Goal: Task Accomplishment & Management: Manage account settings

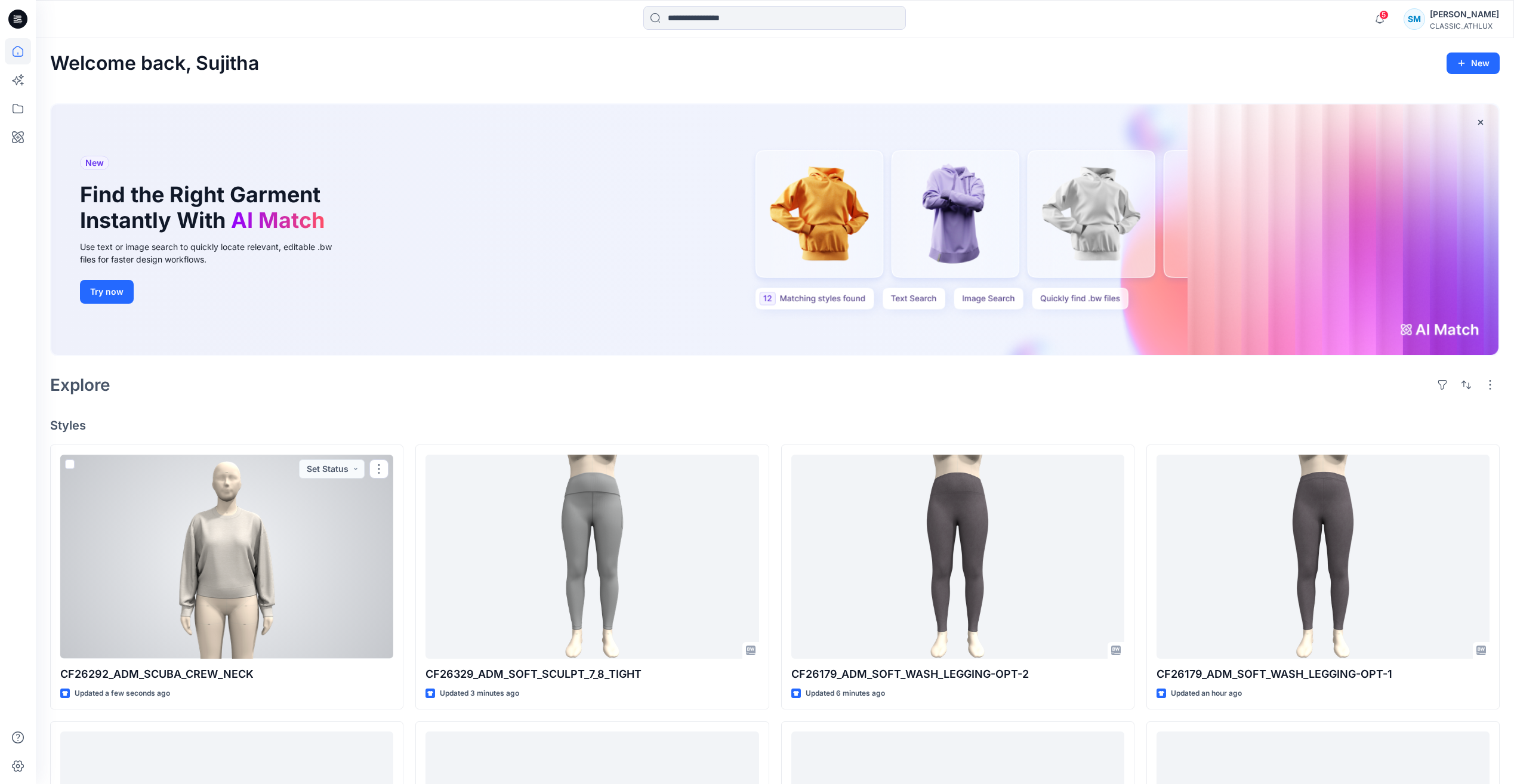
click at [356, 578] on div at bounding box center [227, 556] width 333 height 203
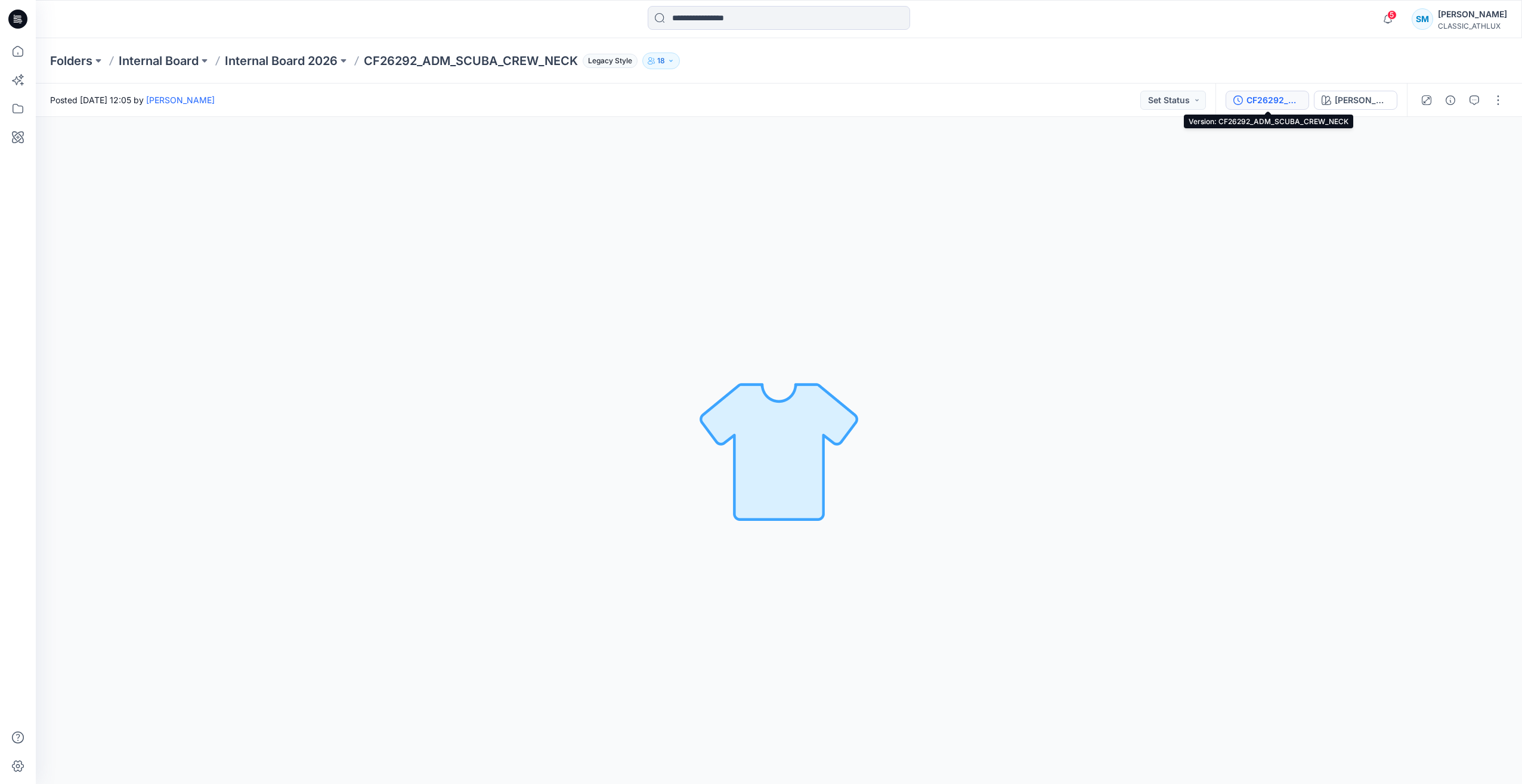
click at [1277, 101] on div "CF26292_ADM_SCUBA_CREW_NECK" at bounding box center [1274, 100] width 55 height 13
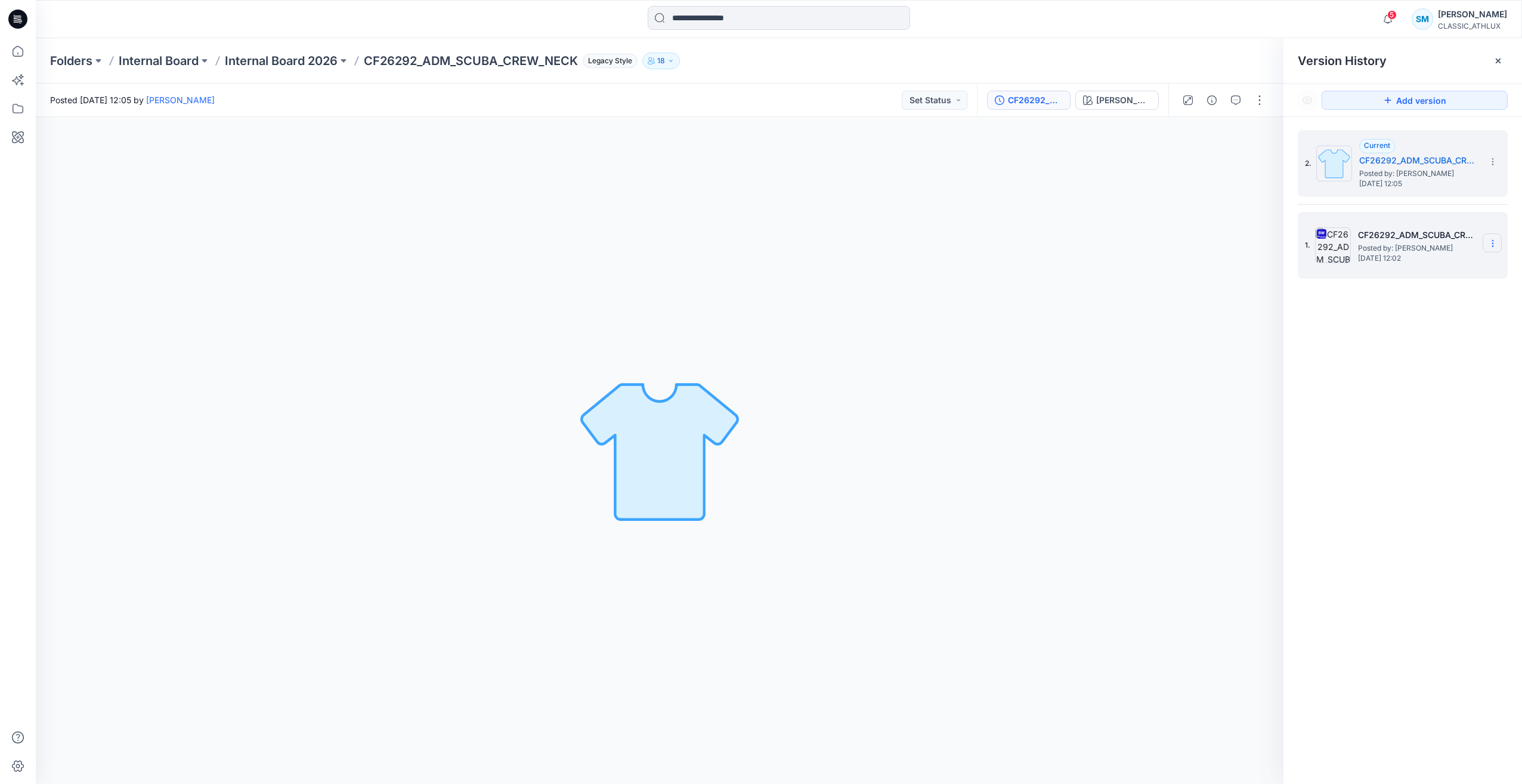
click at [1492, 240] on icon at bounding box center [1493, 243] width 9 height 9
click at [1417, 365] on span "Delete Version" at bounding box center [1410, 367] width 56 height 14
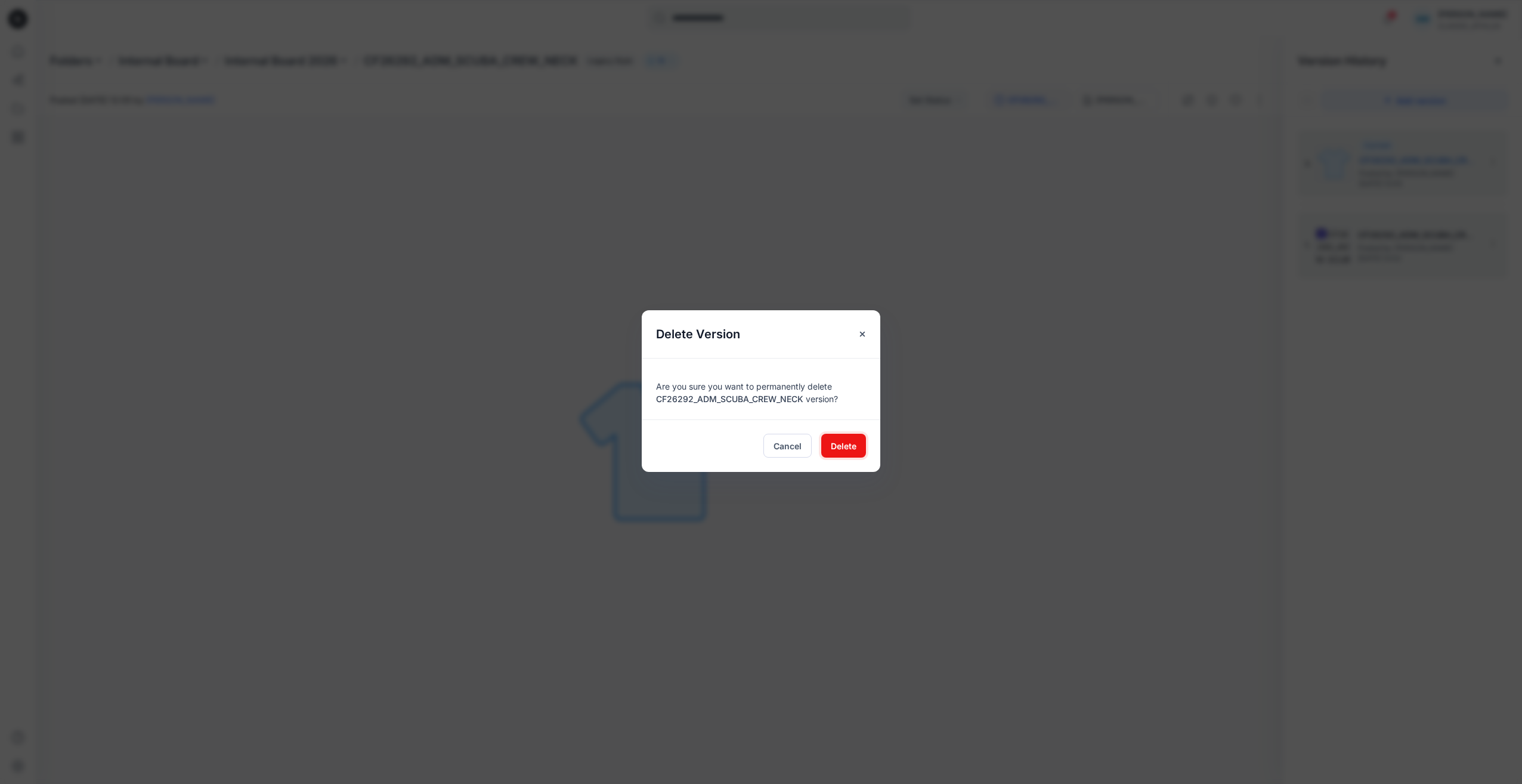
drag, startPoint x: 854, startPoint y: 445, endPoint x: 930, endPoint y: 440, distance: 76.2
click at [854, 446] on span "Delete" at bounding box center [844, 446] width 26 height 13
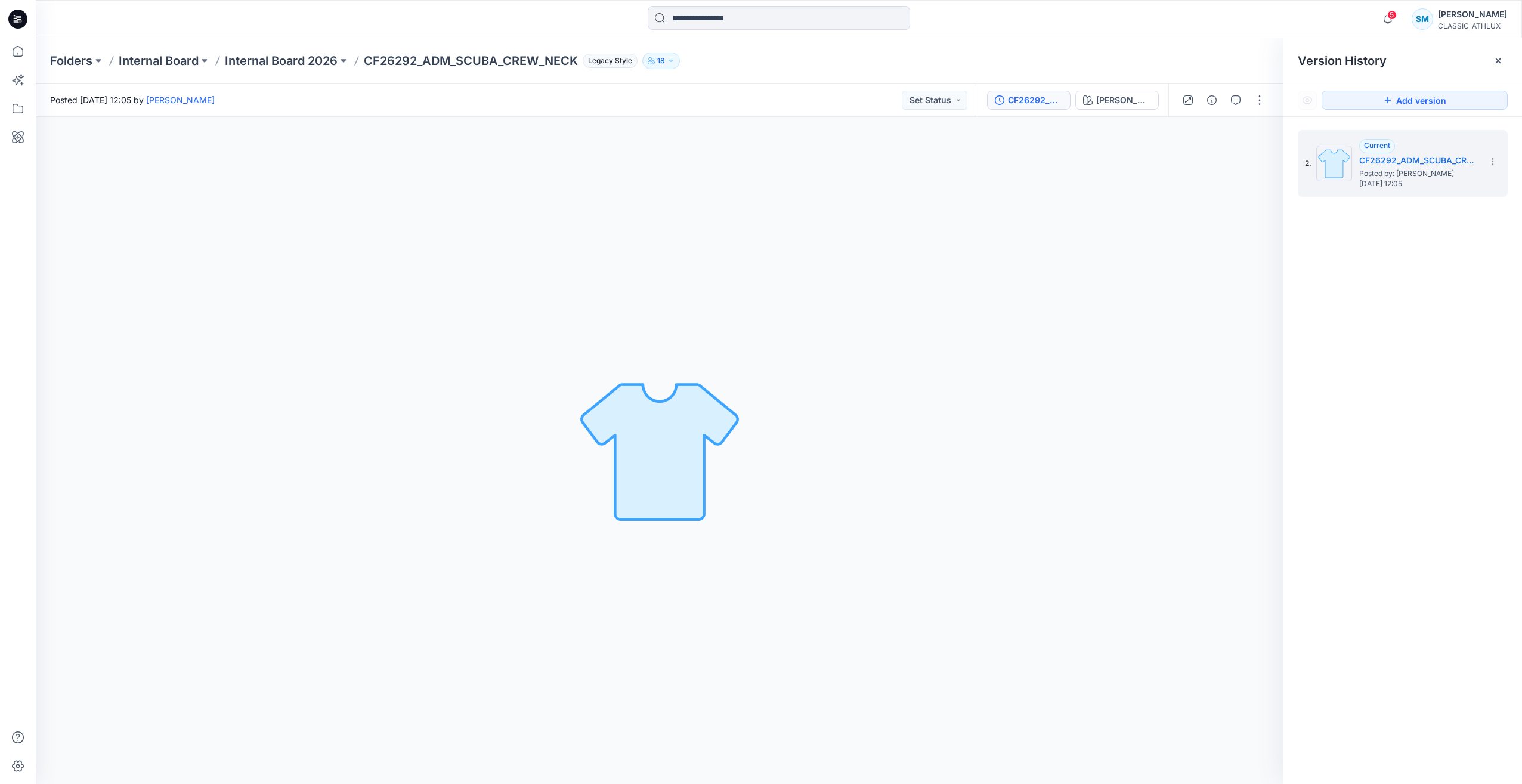
click at [955, 372] on div "WHEAT HEATHER Loading... Material Properties Loading..." at bounding box center [659, 450] width 1248 height 667
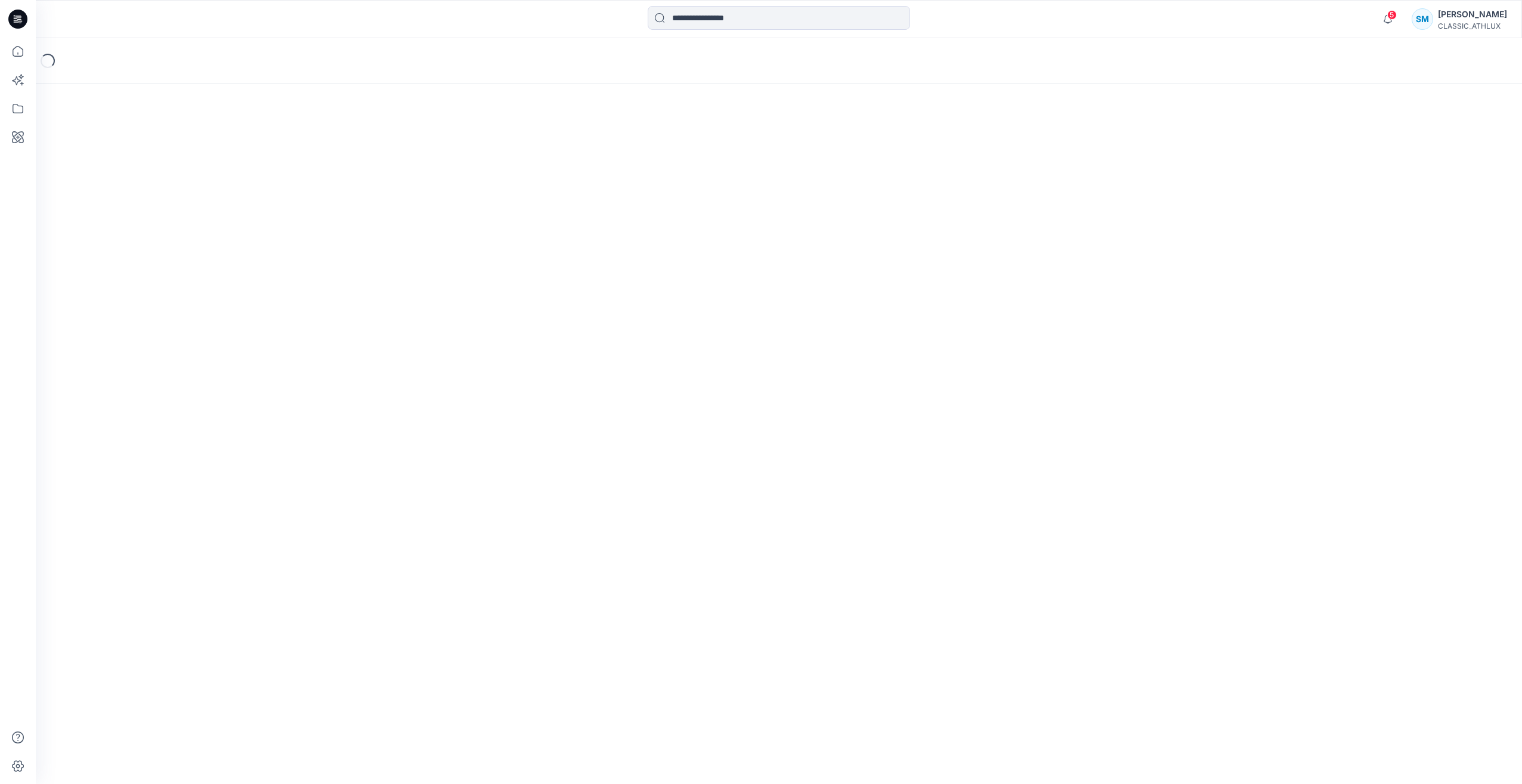
click at [21, 25] on icon at bounding box center [18, 18] width 19 height 19
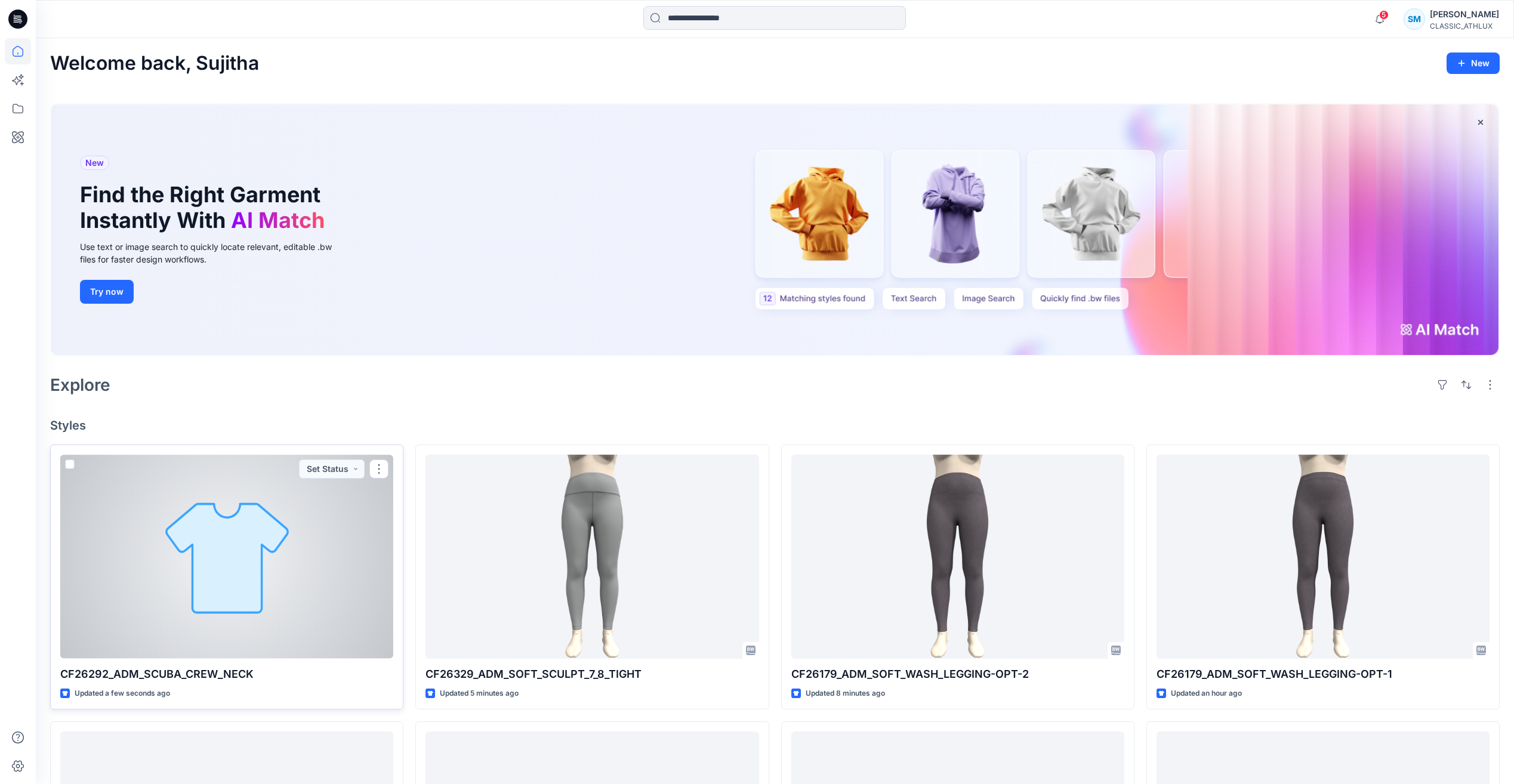
click at [343, 550] on div at bounding box center [227, 556] width 333 height 203
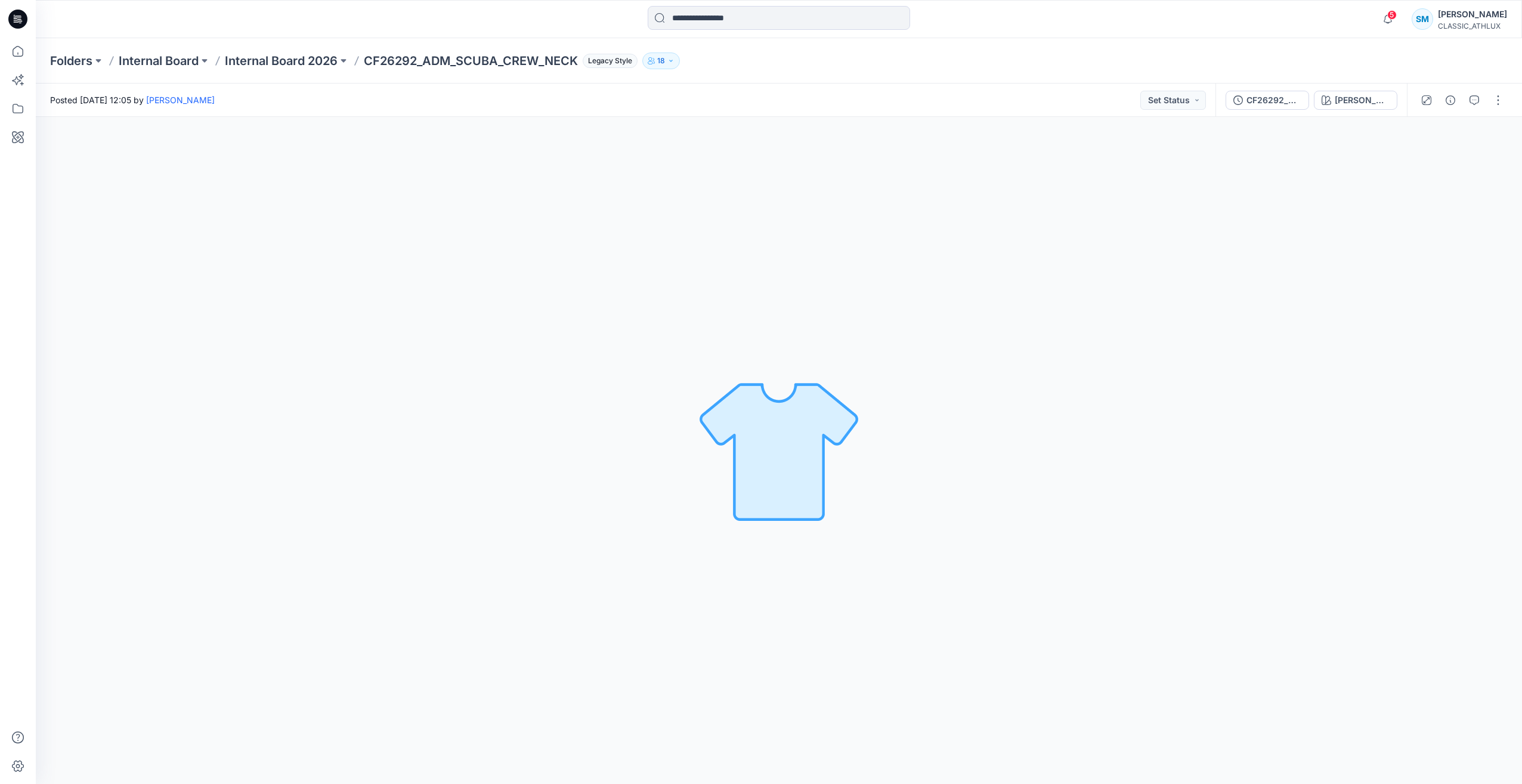
click at [1181, 484] on div "WHEAT HEATHER Loading... Material Properties Loading..." at bounding box center [778, 450] width 1486 height 667
click at [677, 70] on div "Folders Internal Board Internal Board 2026 CF26292_ADM_SCUBA_CREW_NECK Legacy S…" at bounding box center [778, 61] width 1486 height 45
click at [673, 63] on icon "button" at bounding box center [671, 61] width 7 height 7
click at [956, 403] on div "WHEAT HEATHER Loading... Material Properties Loading..." at bounding box center [778, 450] width 1486 height 667
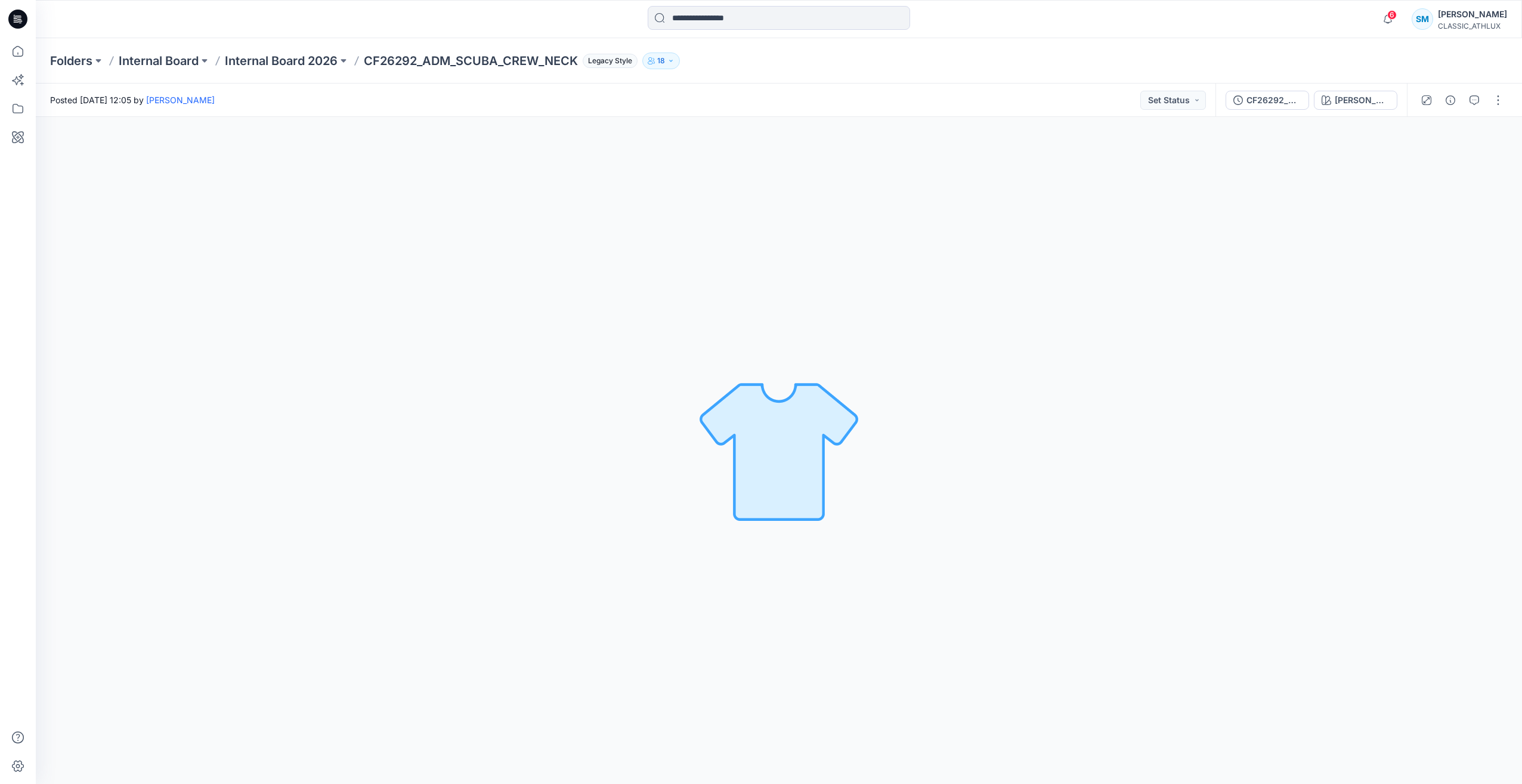
click at [744, 291] on div "WHEAT HEATHER Loading... Material Properties Loading..." at bounding box center [778, 450] width 1486 height 667
click at [1385, 16] on icon "button" at bounding box center [1388, 19] width 23 height 24
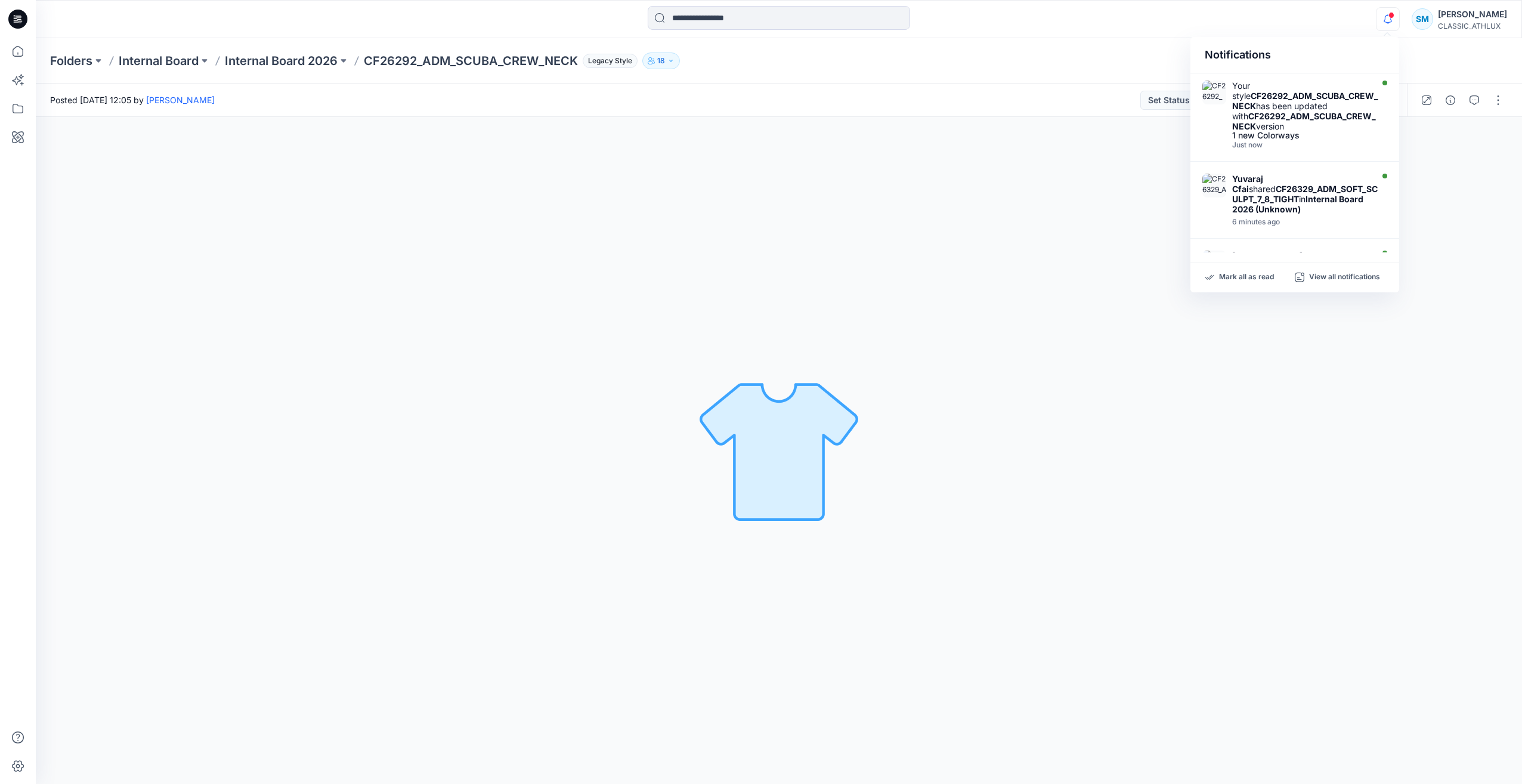
click at [1076, 205] on div "WHEAT HEATHER Loading... Material Properties Loading..." at bounding box center [778, 450] width 1486 height 667
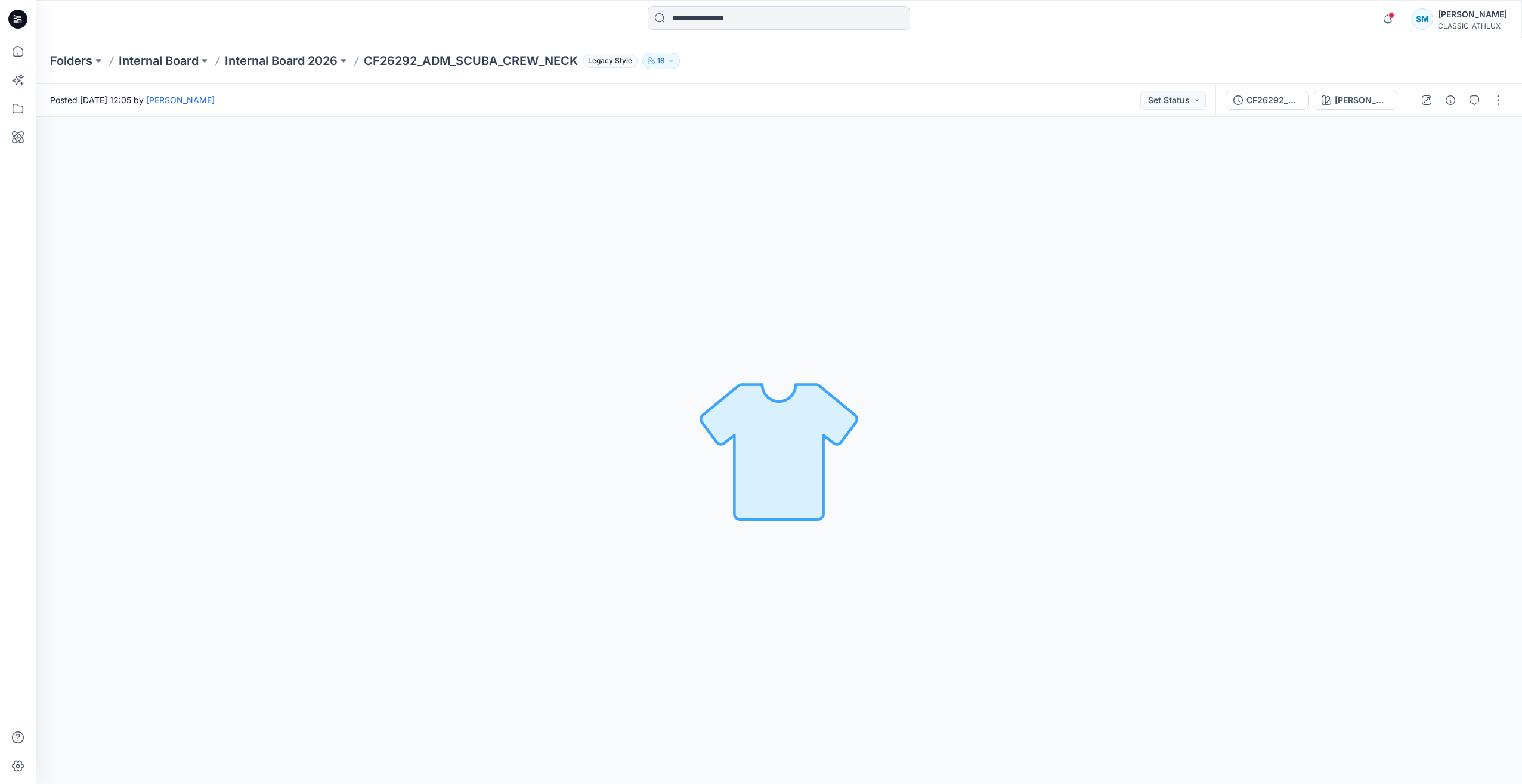
click at [12, 20] on icon at bounding box center [18, 18] width 19 height 19
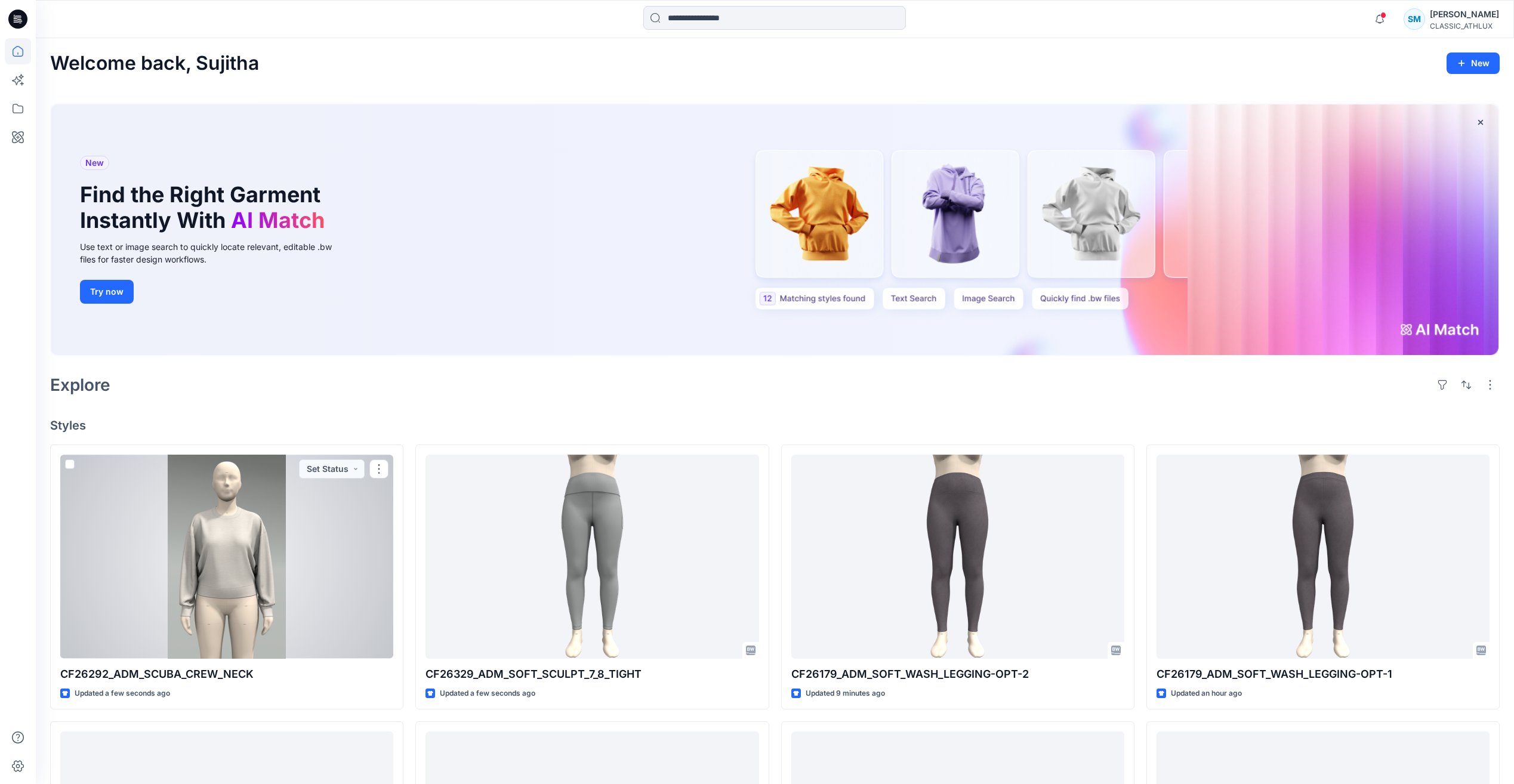
click at [321, 564] on div at bounding box center [227, 556] width 333 height 203
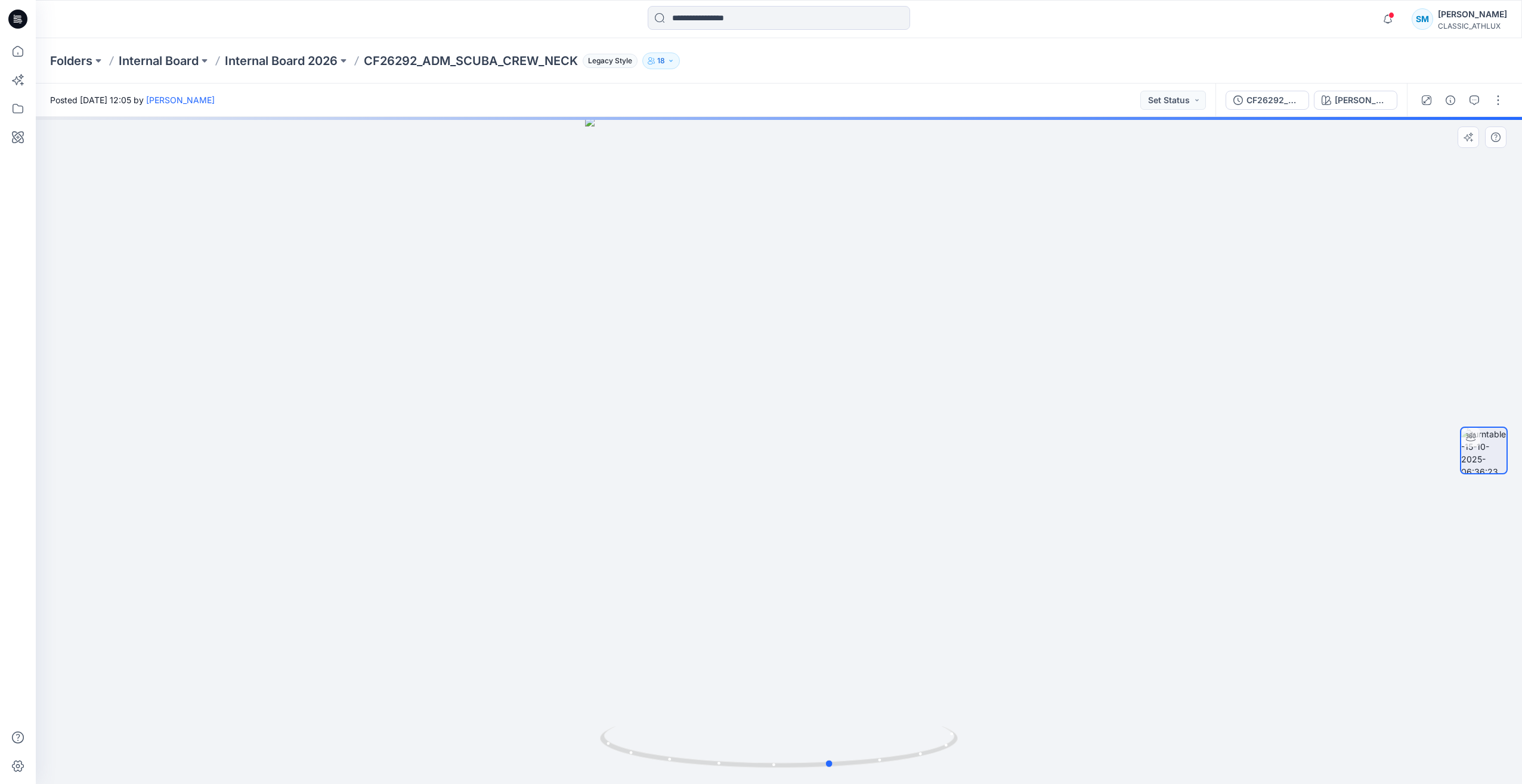
drag, startPoint x: 715, startPoint y: 762, endPoint x: 1093, endPoint y: 707, distance: 382.0
click at [1122, 712] on div at bounding box center [778, 450] width 1486 height 667
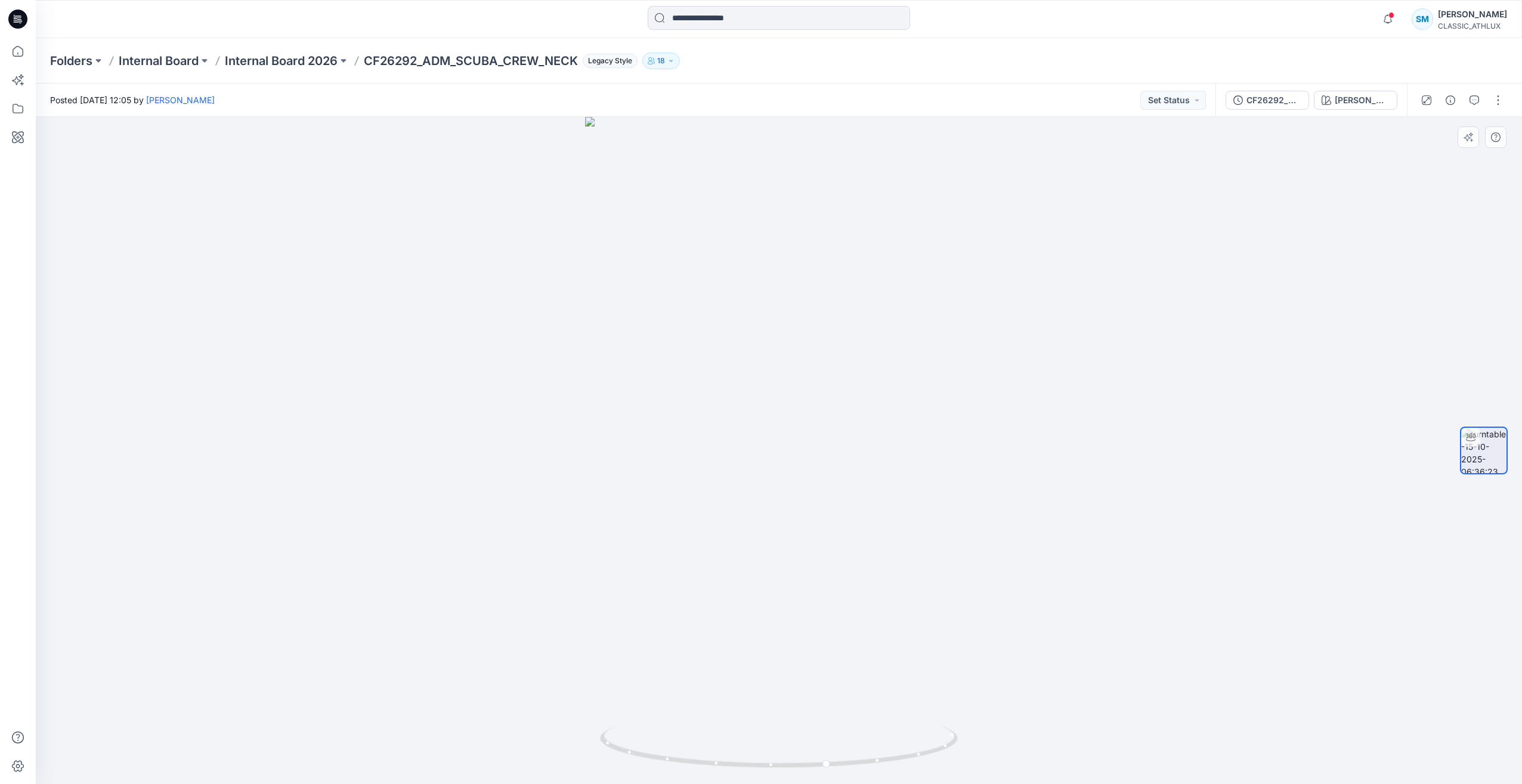
click at [1324, 533] on div at bounding box center [778, 450] width 1486 height 667
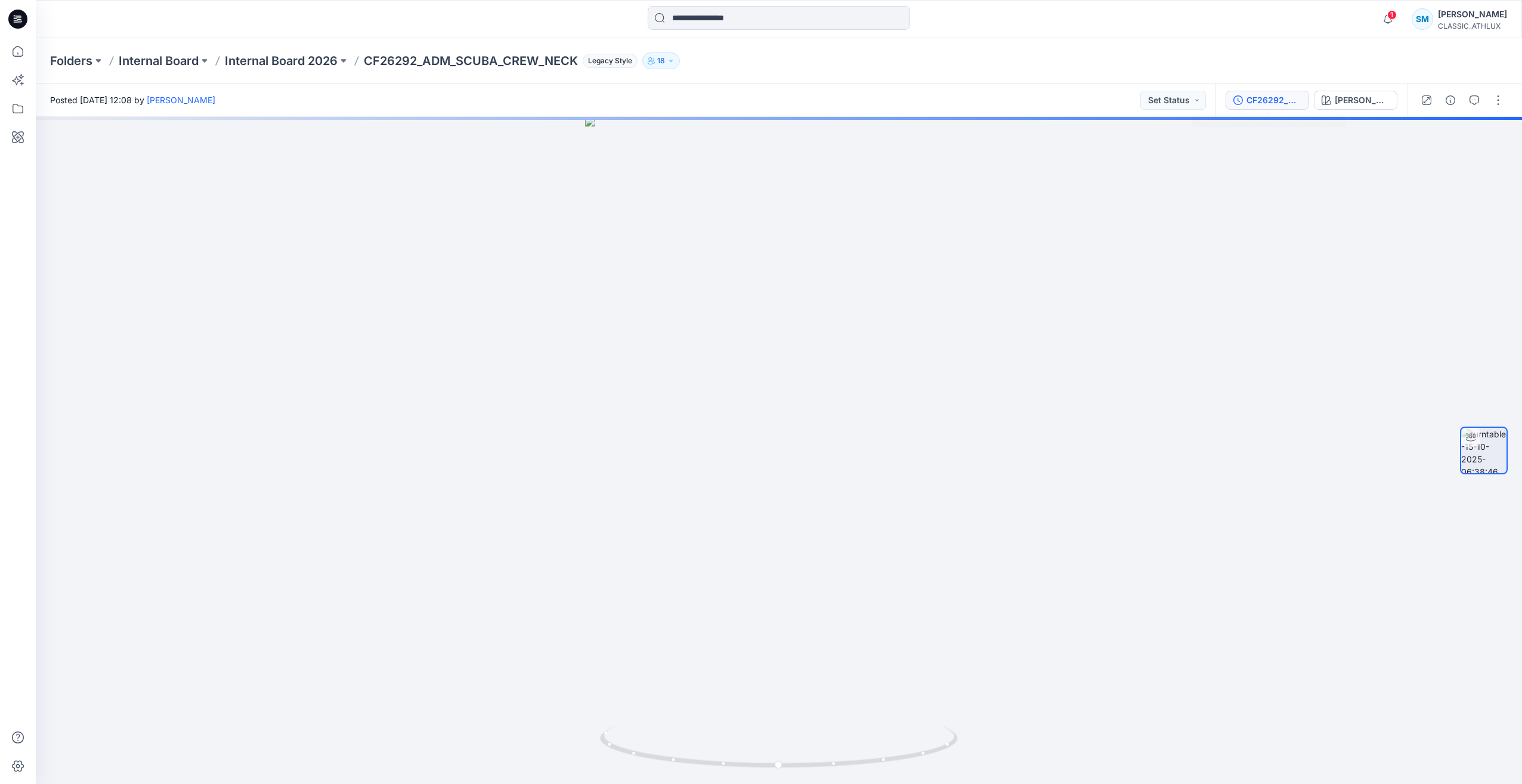
click at [1269, 107] on button "CF26292_ADM_SCUBA_CREW_NECK" at bounding box center [1267, 100] width 83 height 19
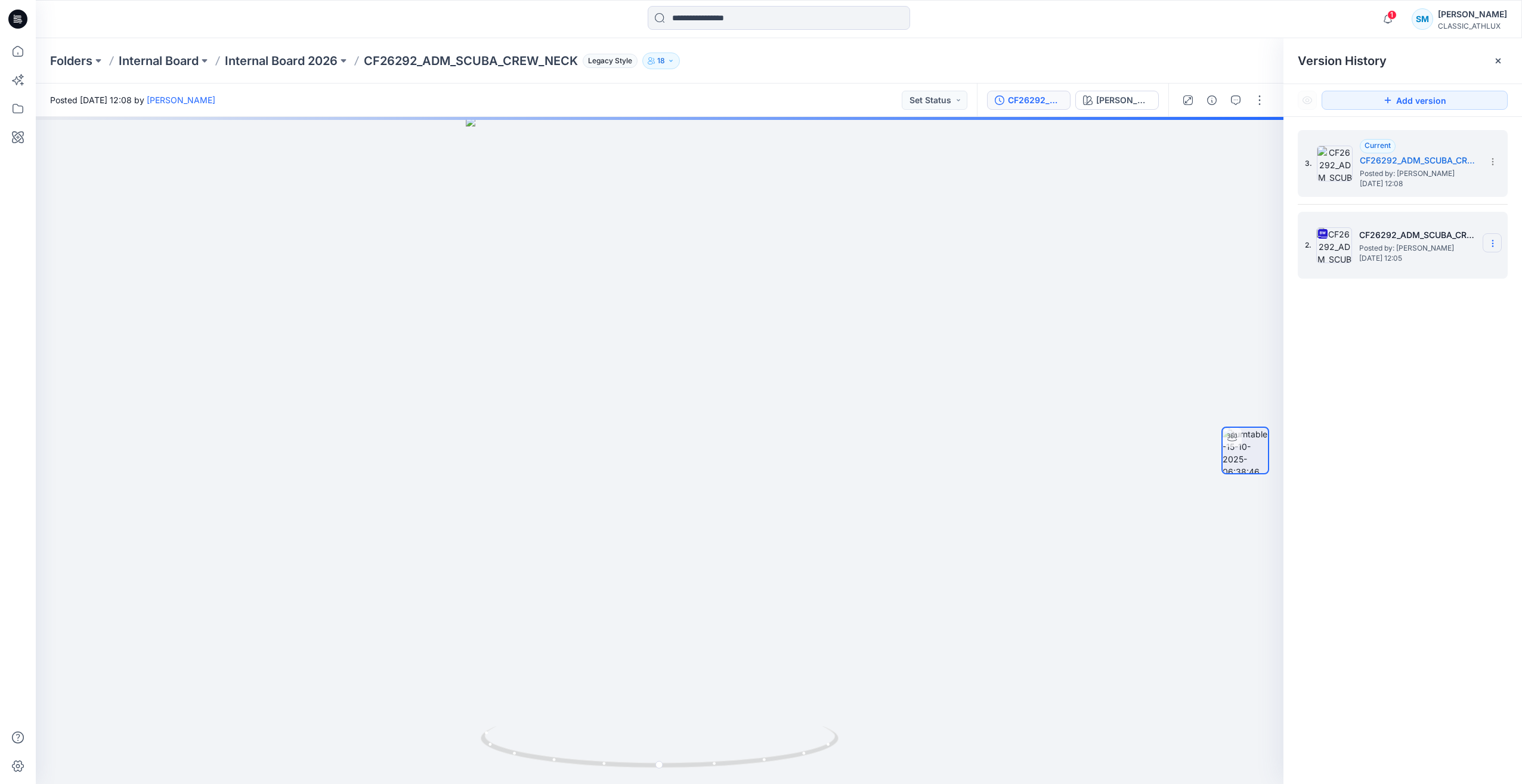
click at [1494, 242] on icon at bounding box center [1493, 243] width 9 height 9
click at [1410, 372] on span "Delete Version" at bounding box center [1410, 367] width 56 height 14
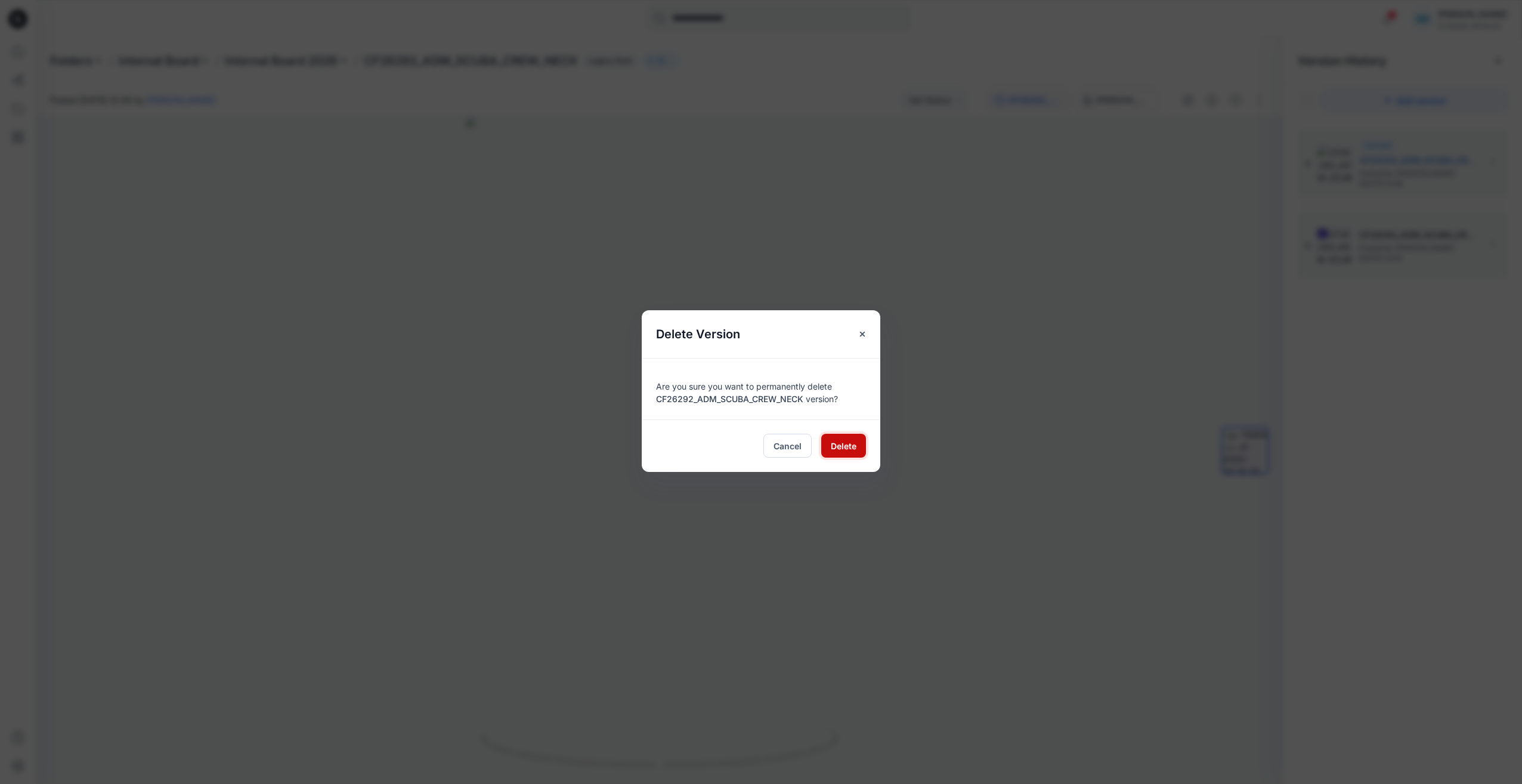
click at [847, 448] on span "Delete" at bounding box center [844, 446] width 26 height 13
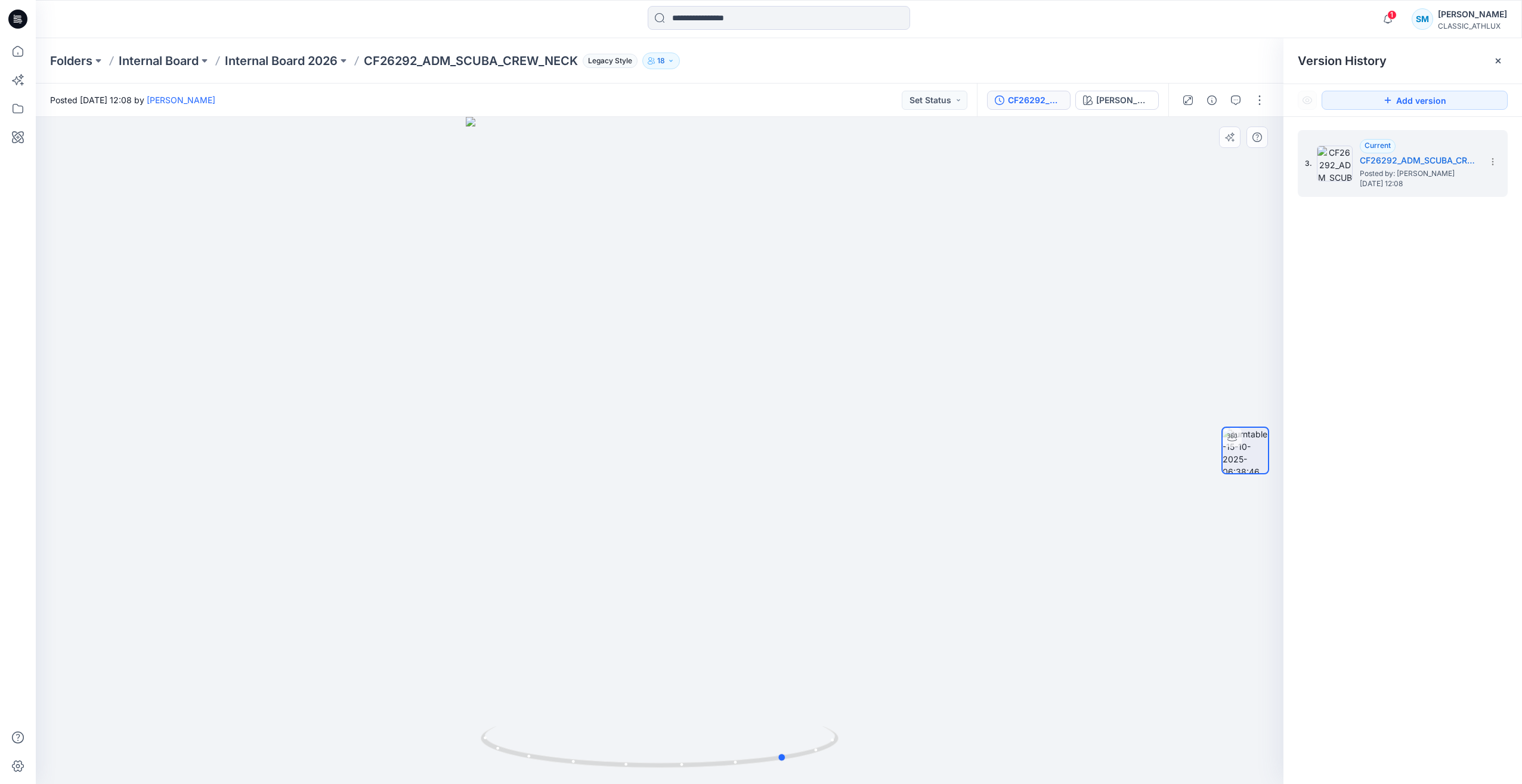
drag, startPoint x: 702, startPoint y: 766, endPoint x: 829, endPoint y: 685, distance: 150.6
click at [829, 685] on div at bounding box center [659, 450] width 1248 height 667
click at [968, 613] on div at bounding box center [659, 450] width 1248 height 667
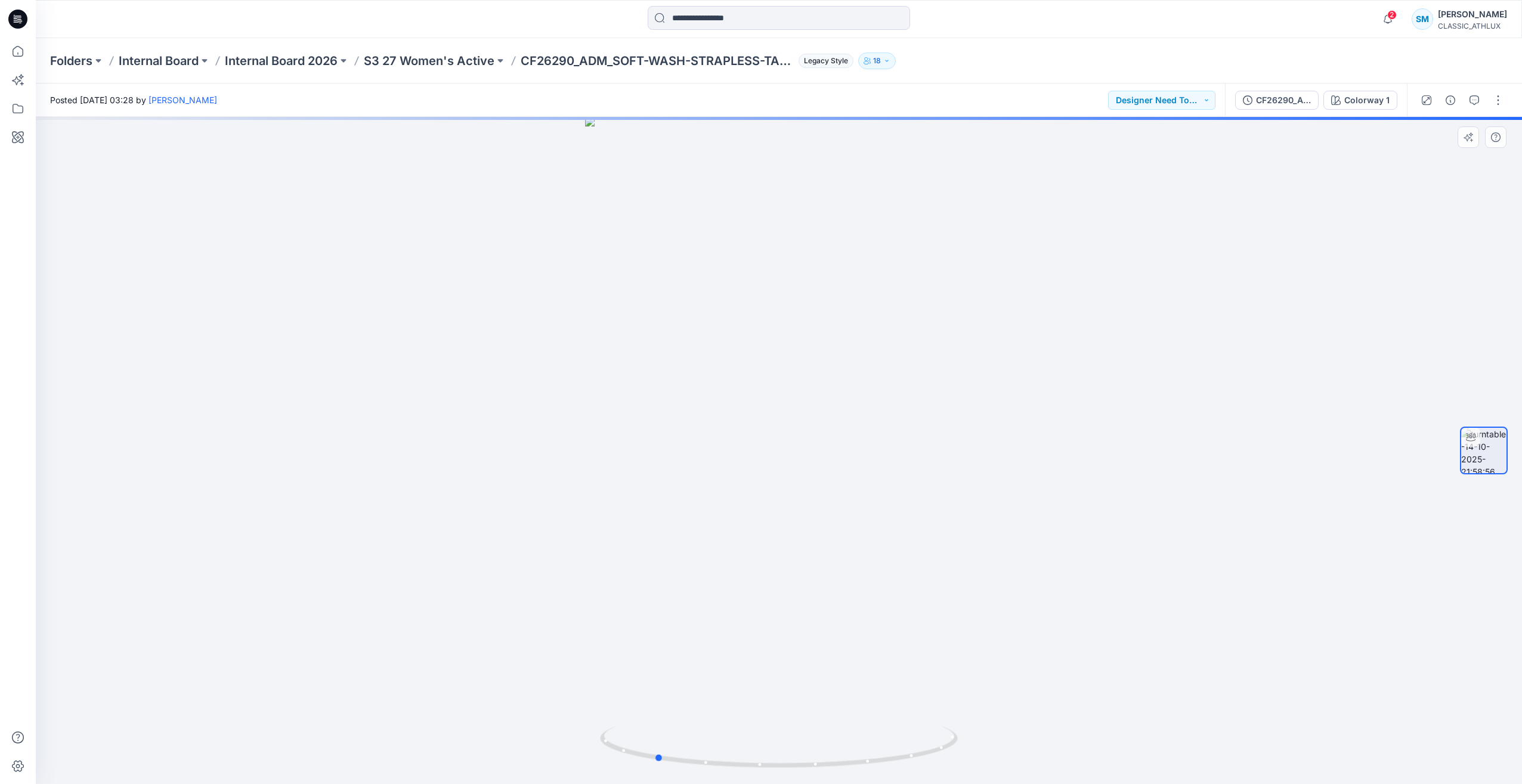
drag, startPoint x: 564, startPoint y: 325, endPoint x: 480, endPoint y: 357, distance: 89.9
click at [480, 357] on div at bounding box center [778, 450] width 1486 height 667
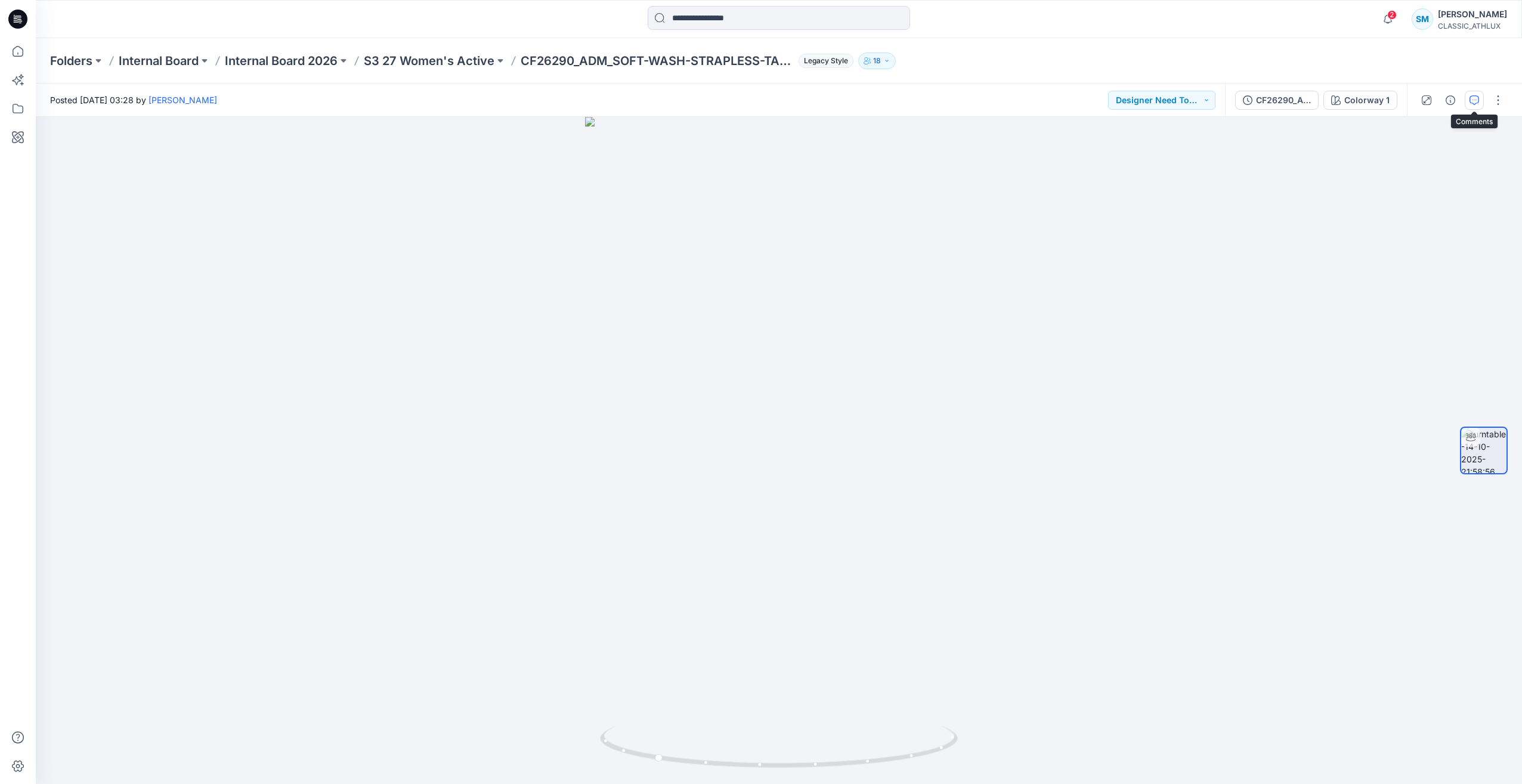
click at [1474, 105] on button "button" at bounding box center [1474, 100] width 19 height 19
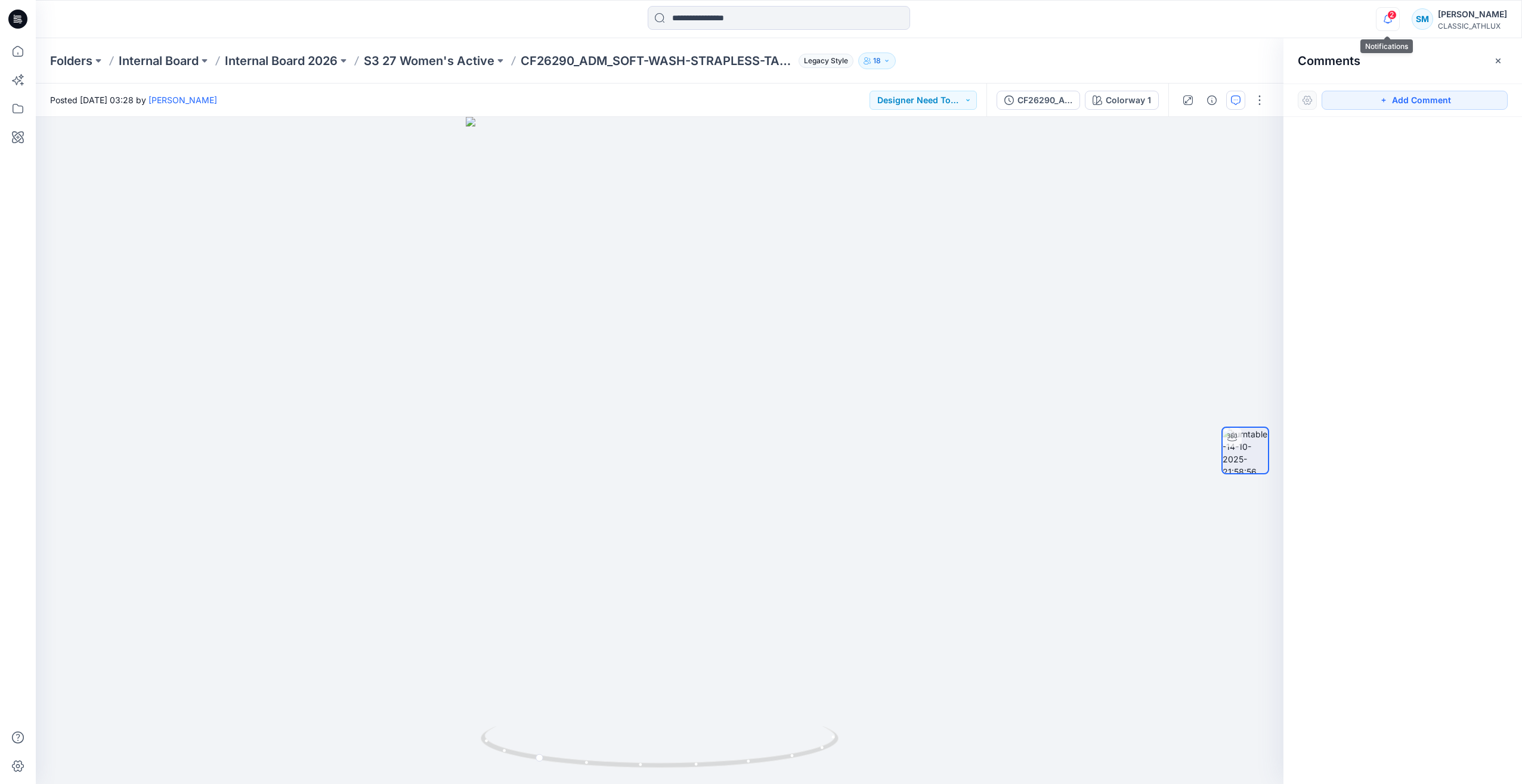
click at [1394, 21] on icon "button" at bounding box center [1388, 19] width 23 height 24
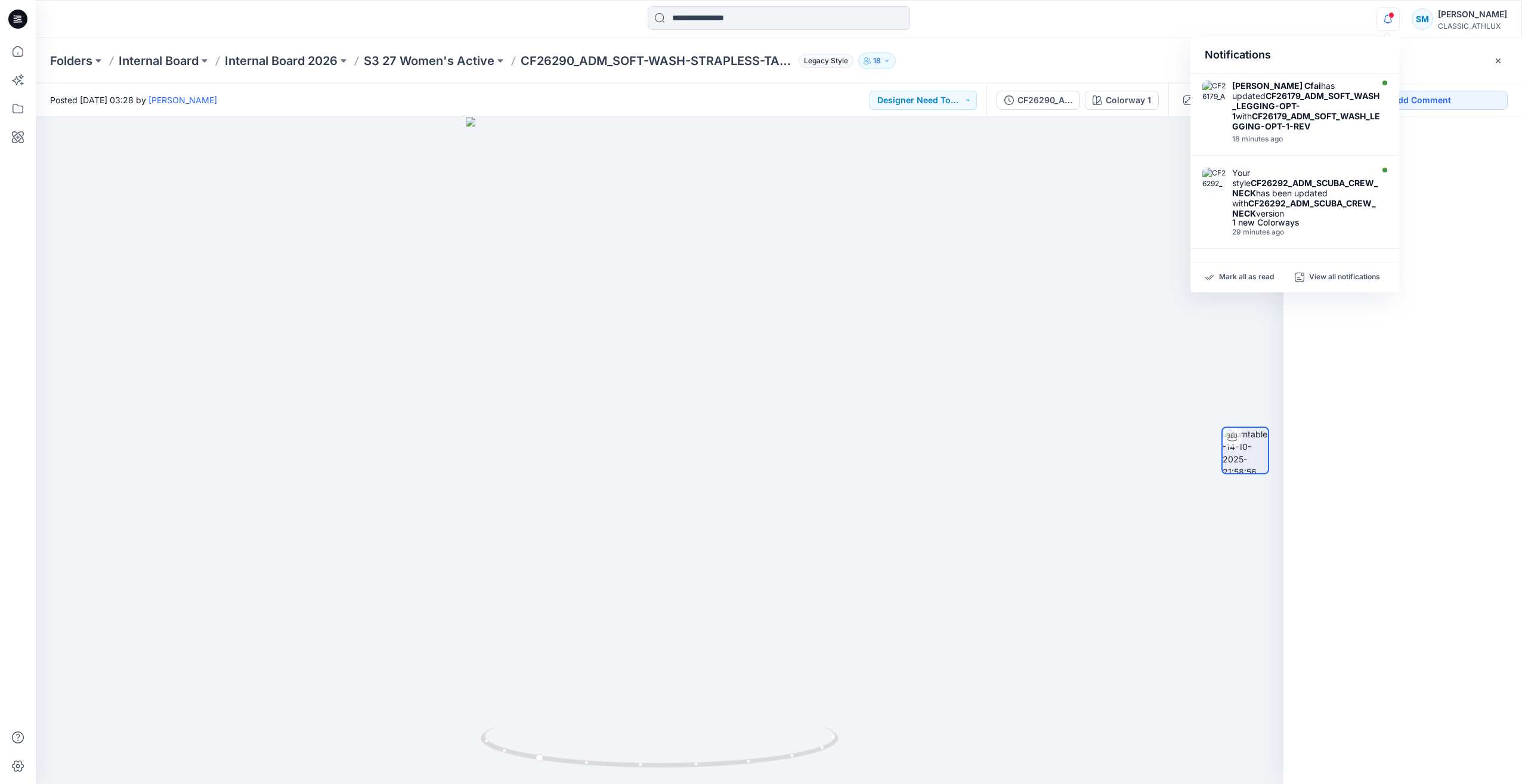
click at [1459, 213] on div at bounding box center [1403, 428] width 239 height 623
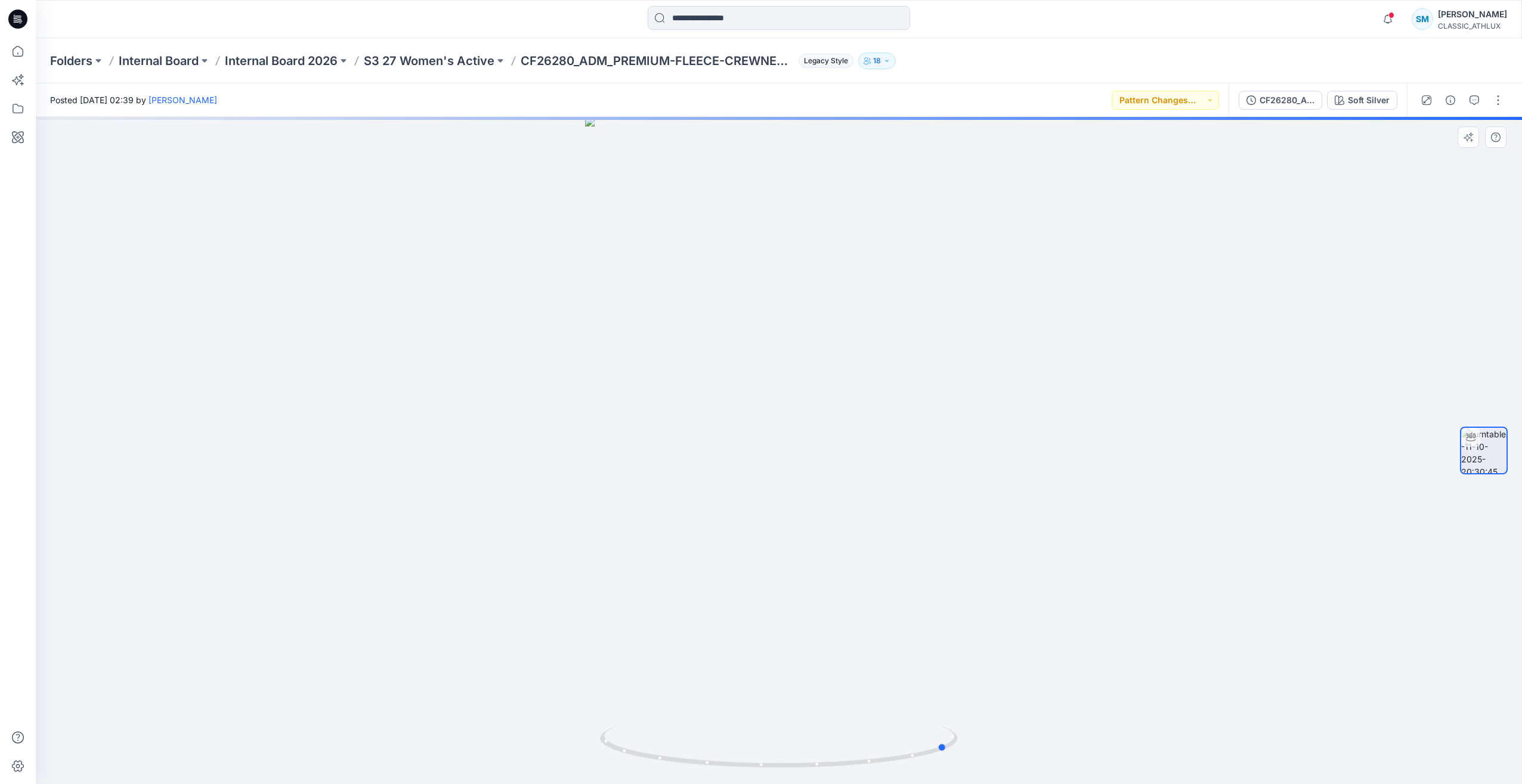
drag, startPoint x: 923, startPoint y: 758, endPoint x: 1093, endPoint y: 715, distance: 175.4
click at [1093, 715] on div at bounding box center [778, 450] width 1486 height 667
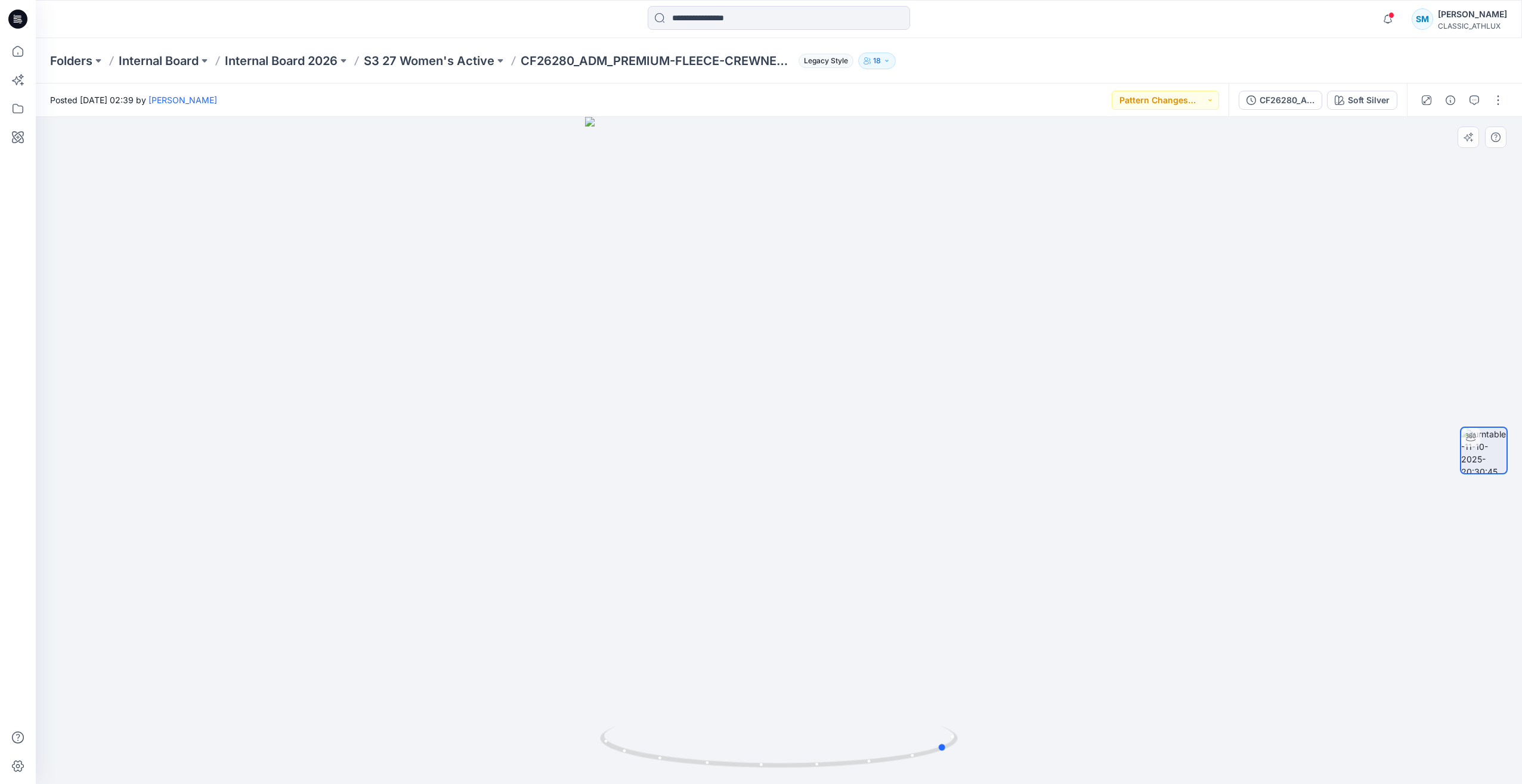
click at [84, 161] on div at bounding box center [778, 450] width 1486 height 667
drag, startPoint x: 810, startPoint y: 766, endPoint x: 1068, endPoint y: 699, distance: 266.6
click at [1068, 699] on div at bounding box center [778, 450] width 1486 height 667
